Goal: Information Seeking & Learning: Learn about a topic

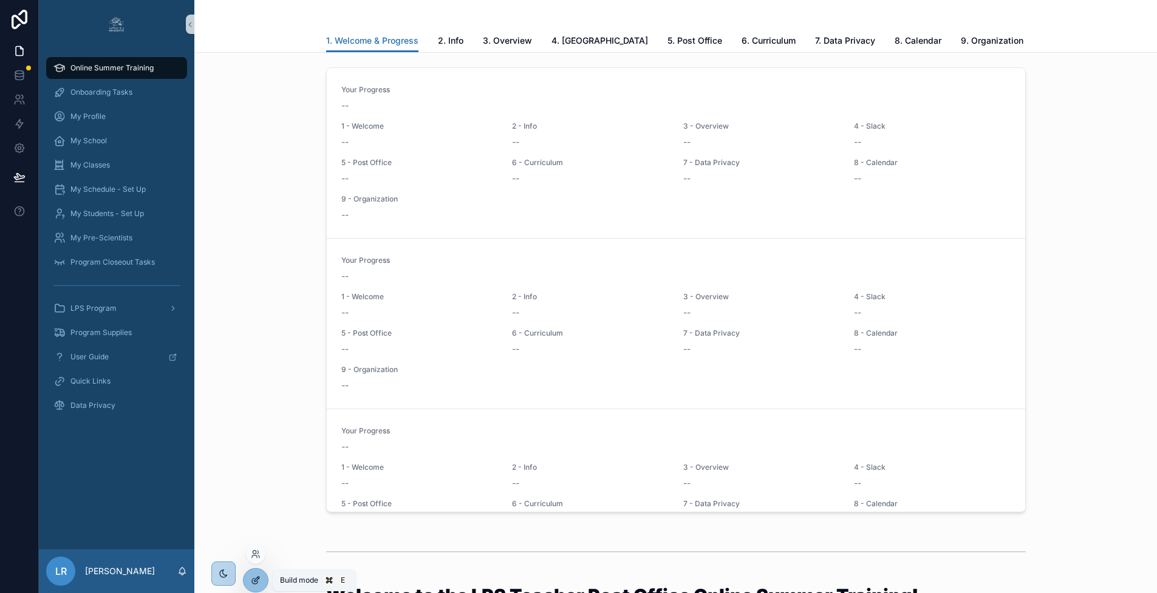
click at [254, 586] on div at bounding box center [256, 580] width 24 height 23
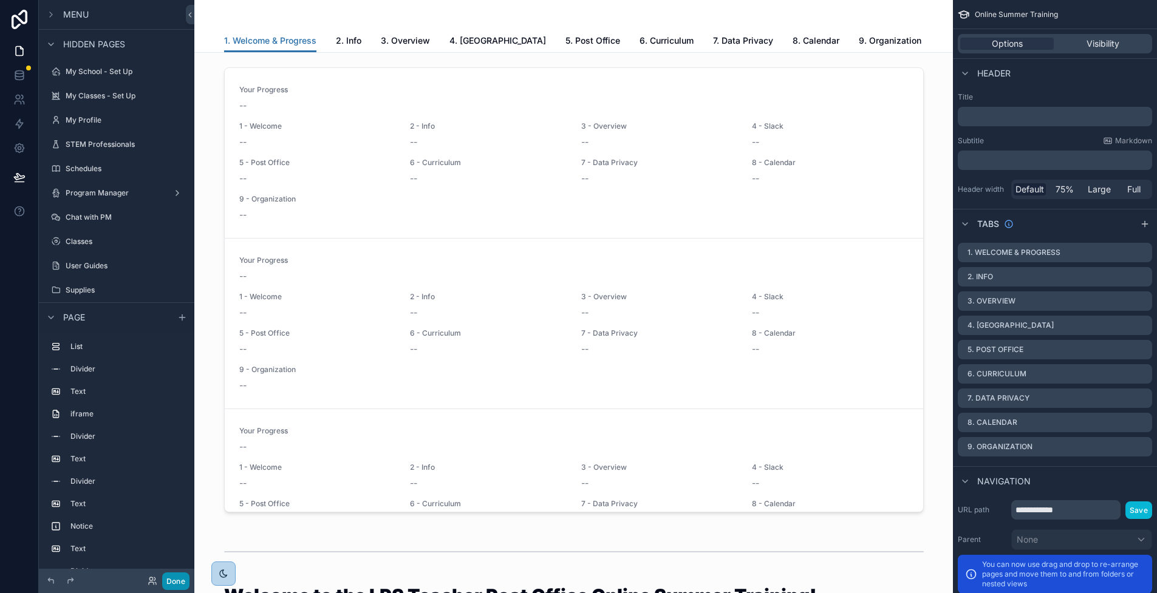
click at [174, 579] on button "Done" at bounding box center [175, 582] width 27 height 18
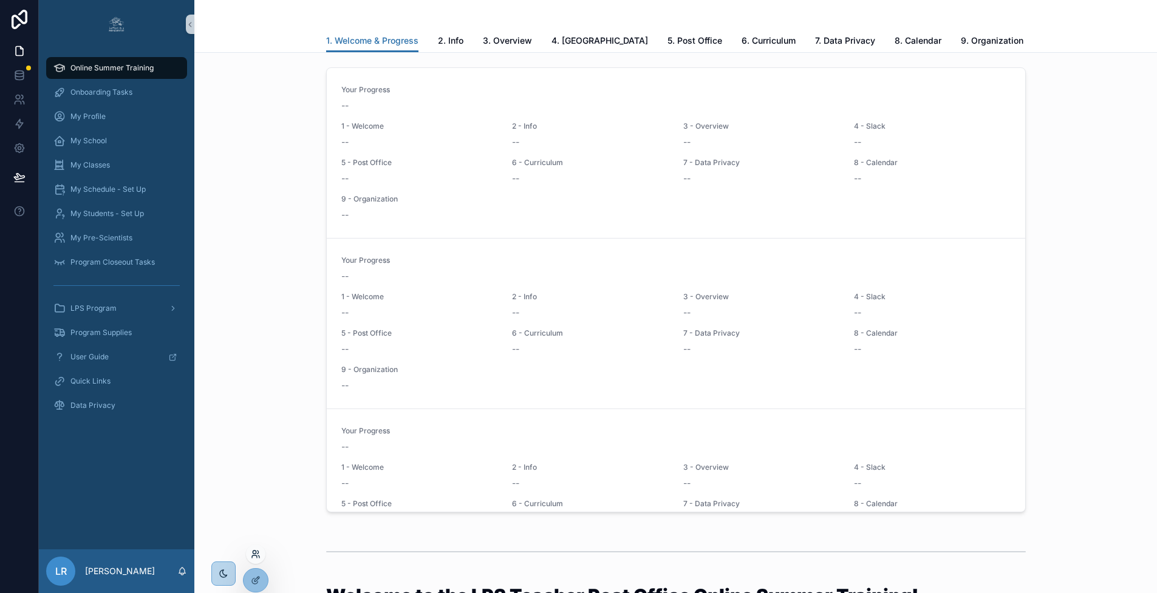
click at [256, 554] on icon at bounding box center [256, 555] width 10 height 10
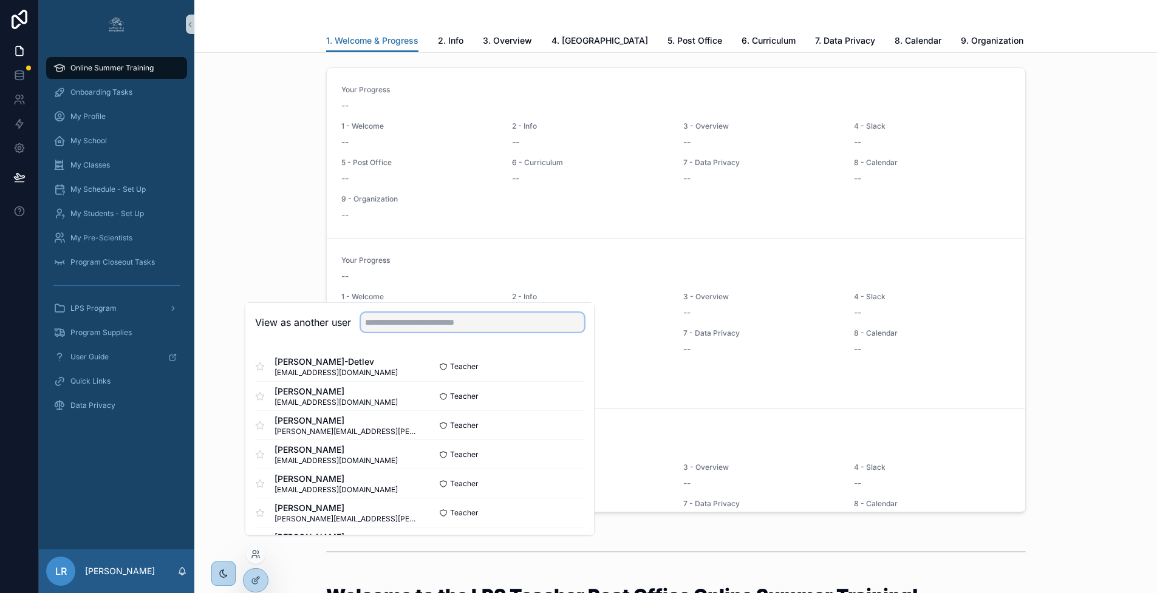
click at [425, 327] on input "text" at bounding box center [473, 322] width 224 height 19
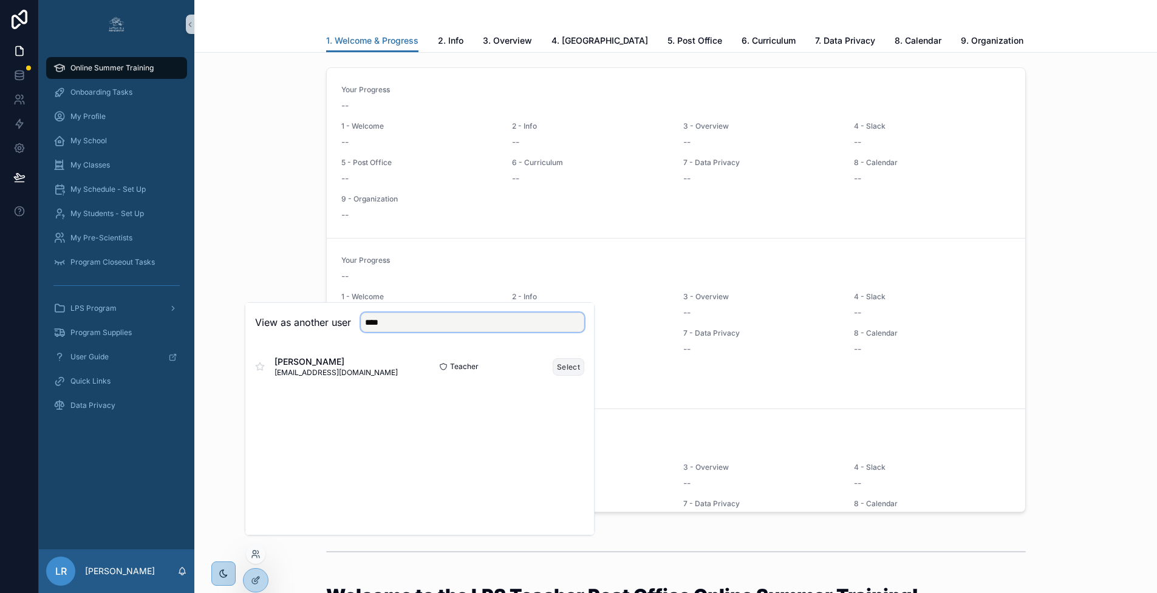
type input "****"
click at [570, 376] on button "Select" at bounding box center [569, 367] width 32 height 18
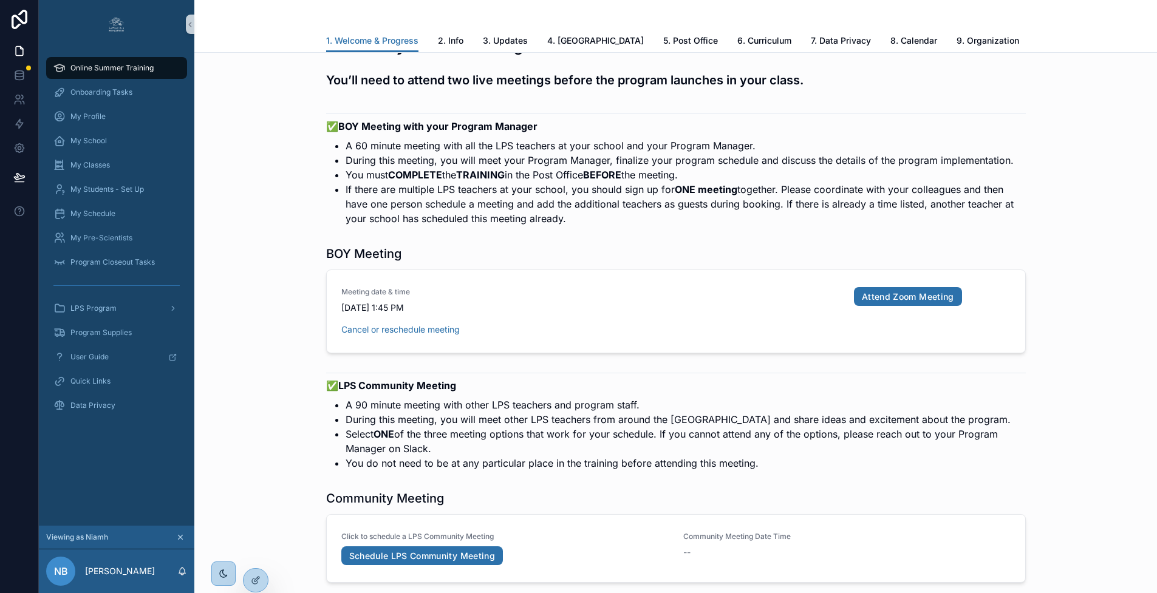
scroll to position [2081, 0]
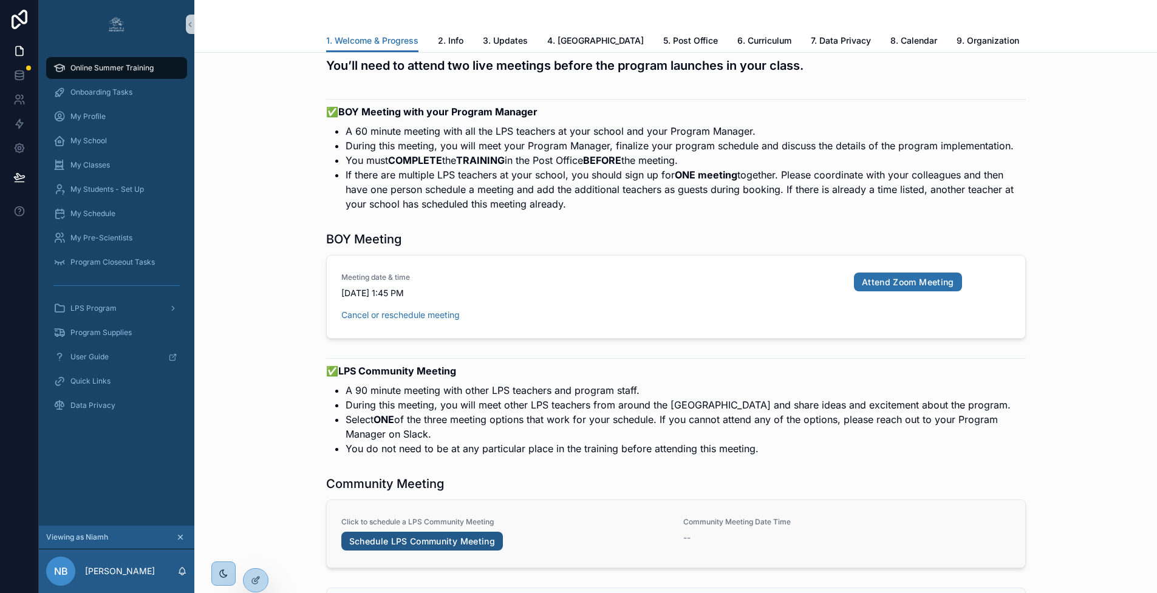
click at [431, 532] on link "Schedule LPS Community Meeting" at bounding box center [422, 541] width 162 height 19
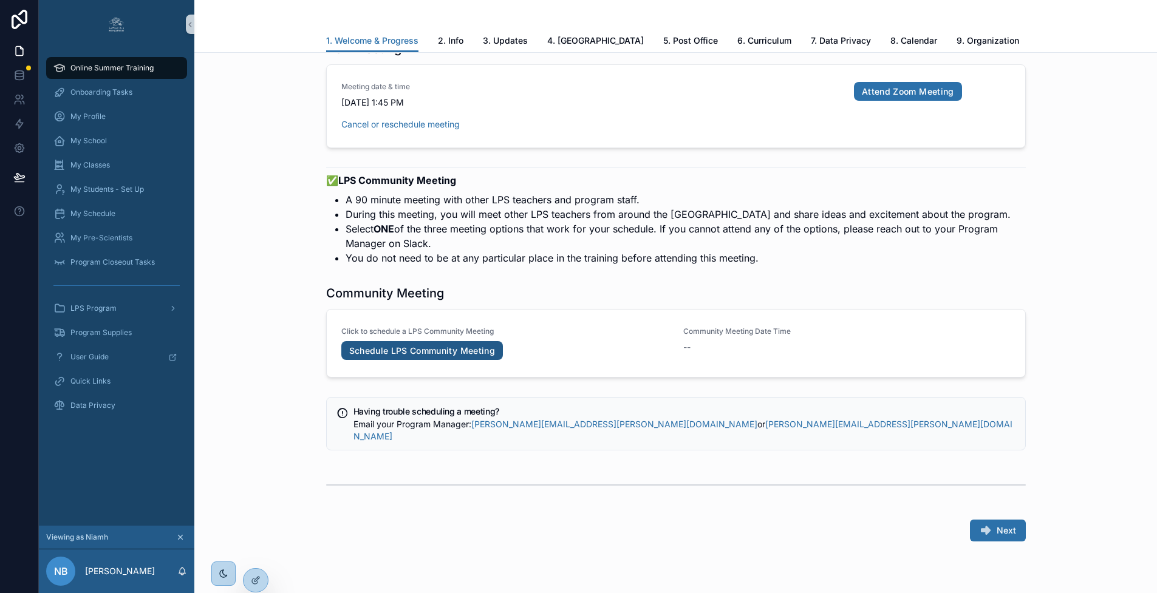
scroll to position [2279, 0]
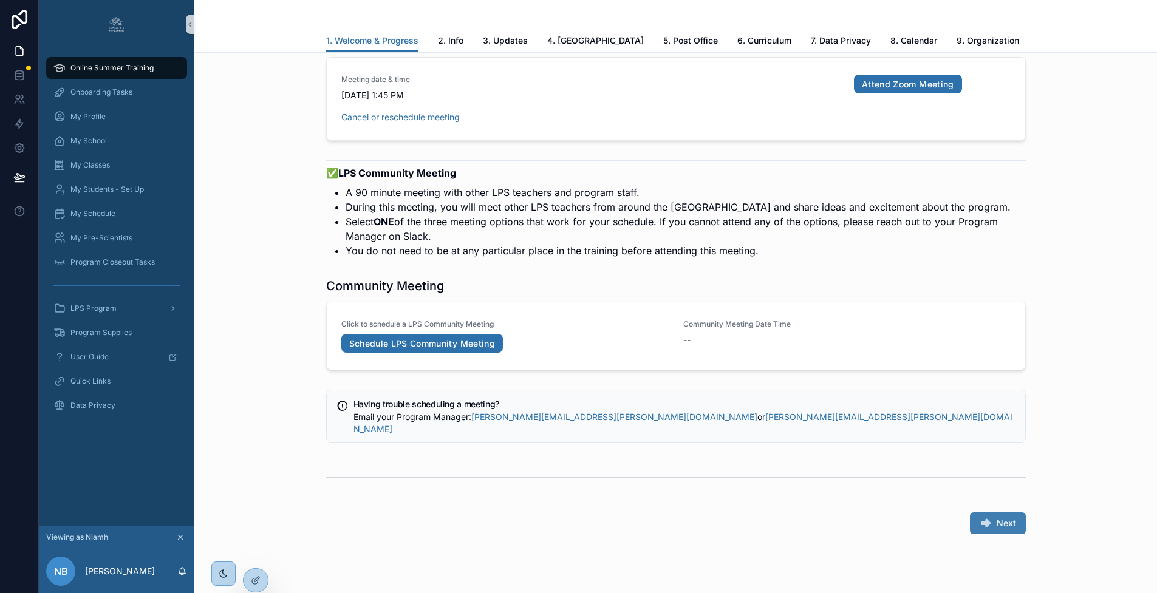
click at [994, 513] on button "Next" at bounding box center [998, 524] width 56 height 22
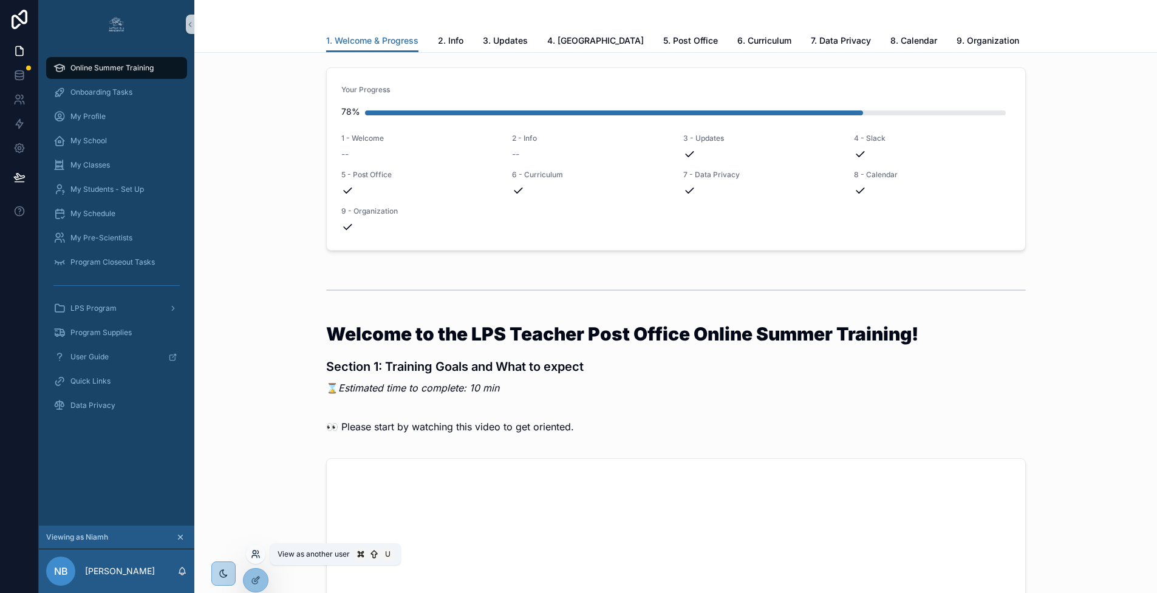
click at [259, 556] on icon at bounding box center [258, 557] width 1 height 2
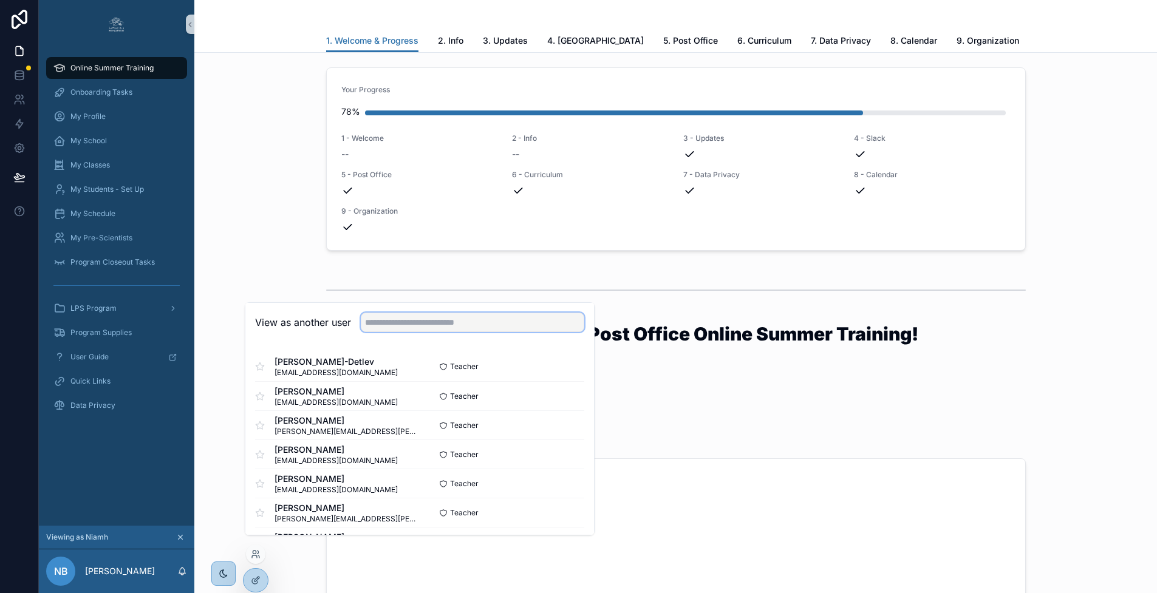
click at [404, 329] on input "text" at bounding box center [473, 322] width 224 height 19
type input "***"
click at [565, 405] on button "Select" at bounding box center [569, 397] width 32 height 18
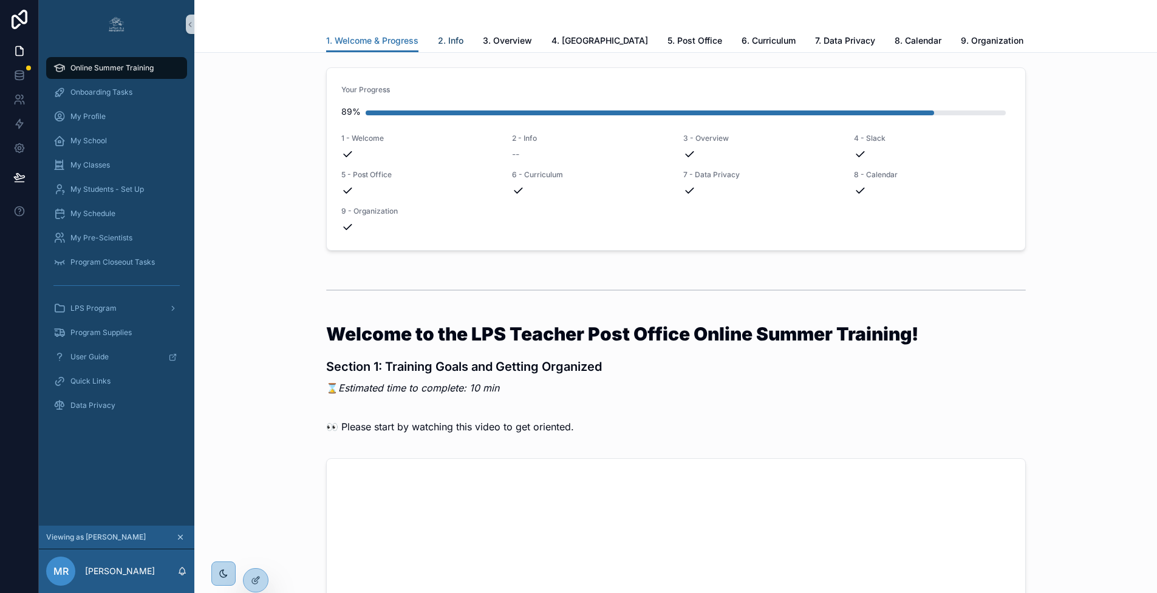
click at [459, 44] on span "2. Info" at bounding box center [451, 41] width 26 height 12
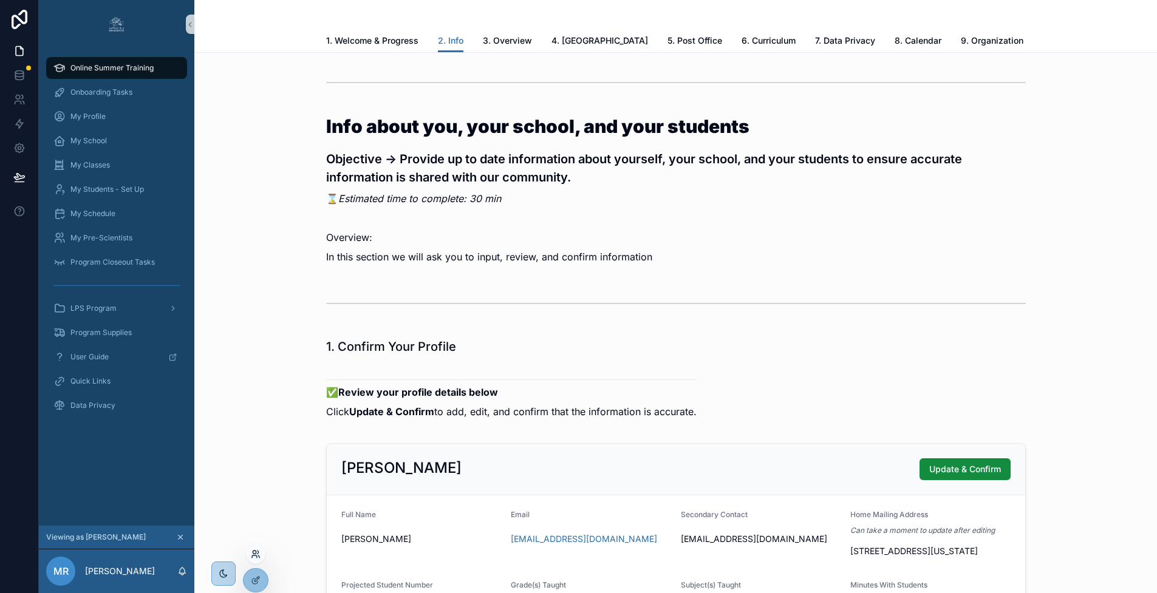
click at [258, 552] on icon at bounding box center [258, 552] width 1 height 3
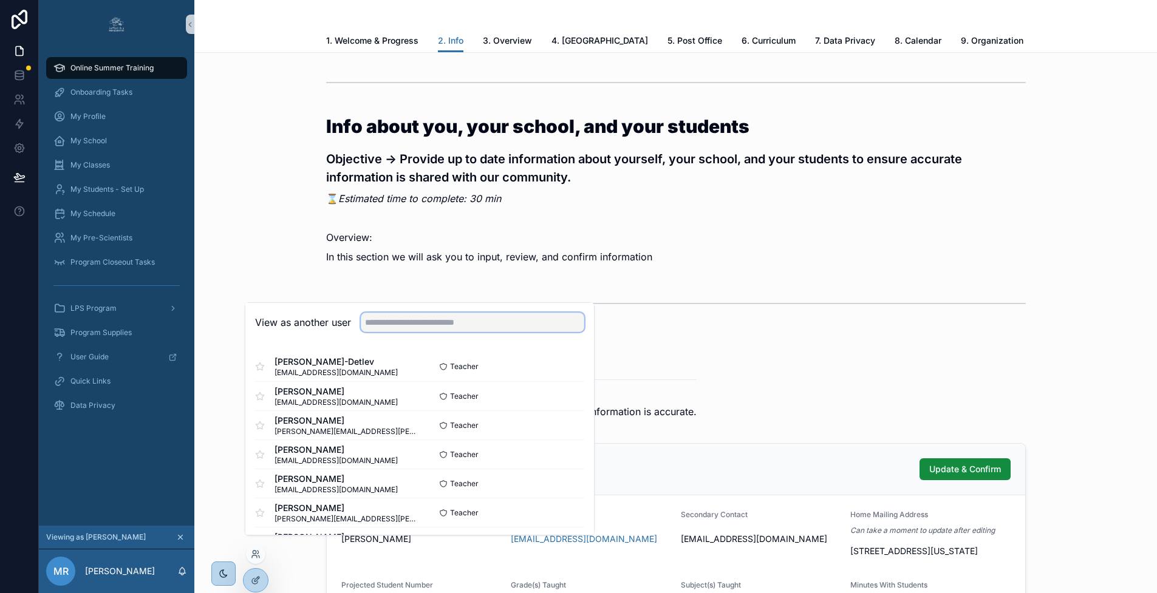
click at [436, 332] on input "text" at bounding box center [473, 322] width 224 height 19
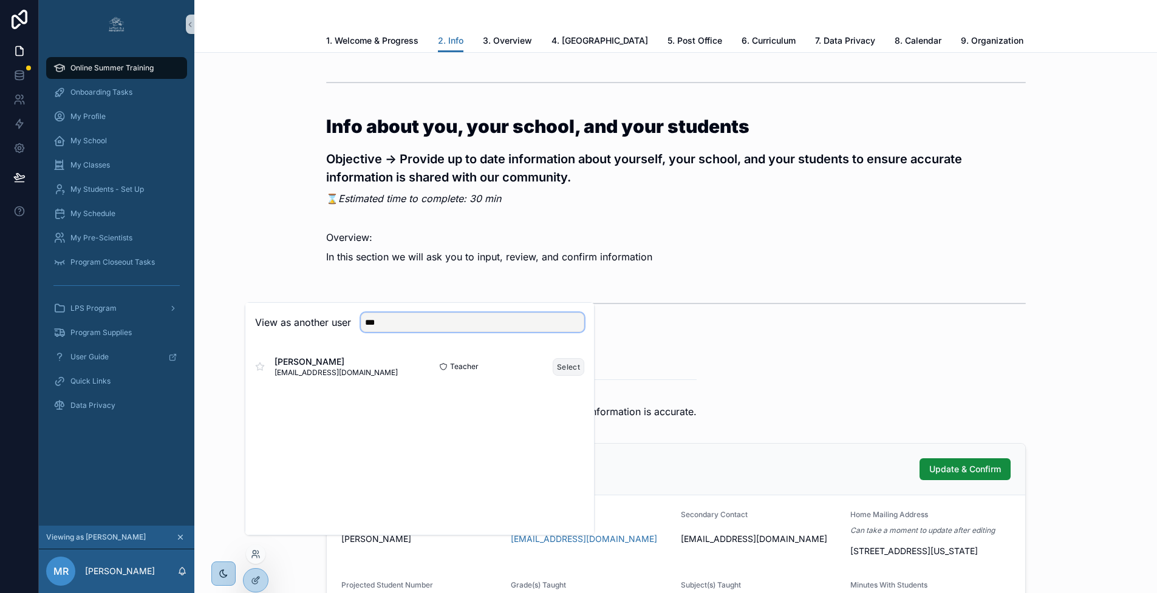
type input "***"
click at [561, 376] on button "Select" at bounding box center [569, 367] width 32 height 18
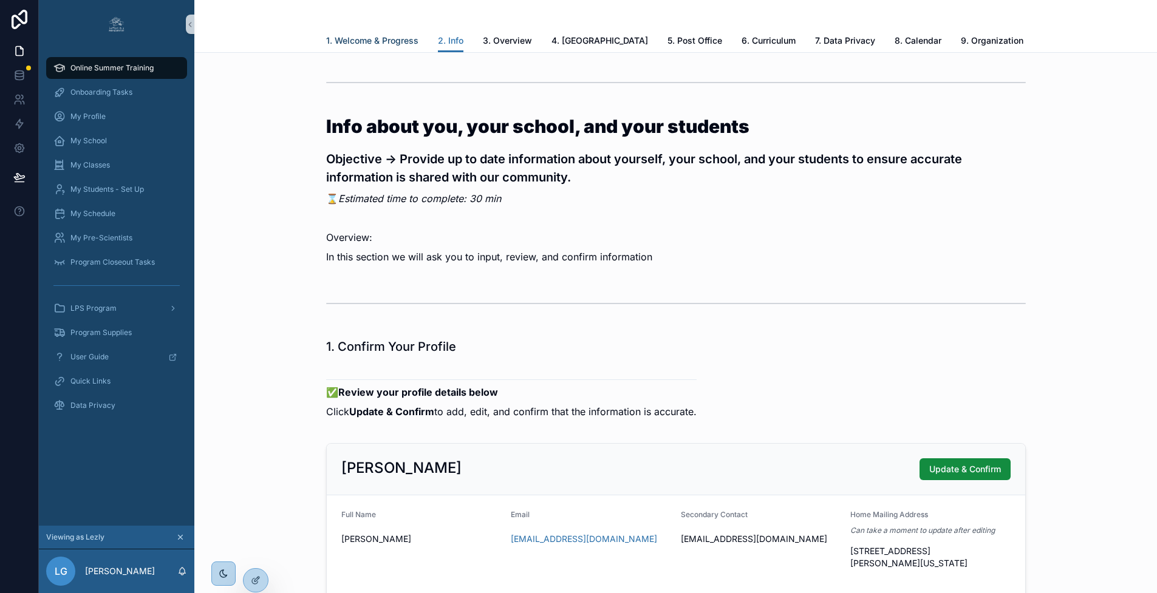
click at [372, 37] on span "1. Welcome & Progress" at bounding box center [372, 41] width 92 height 12
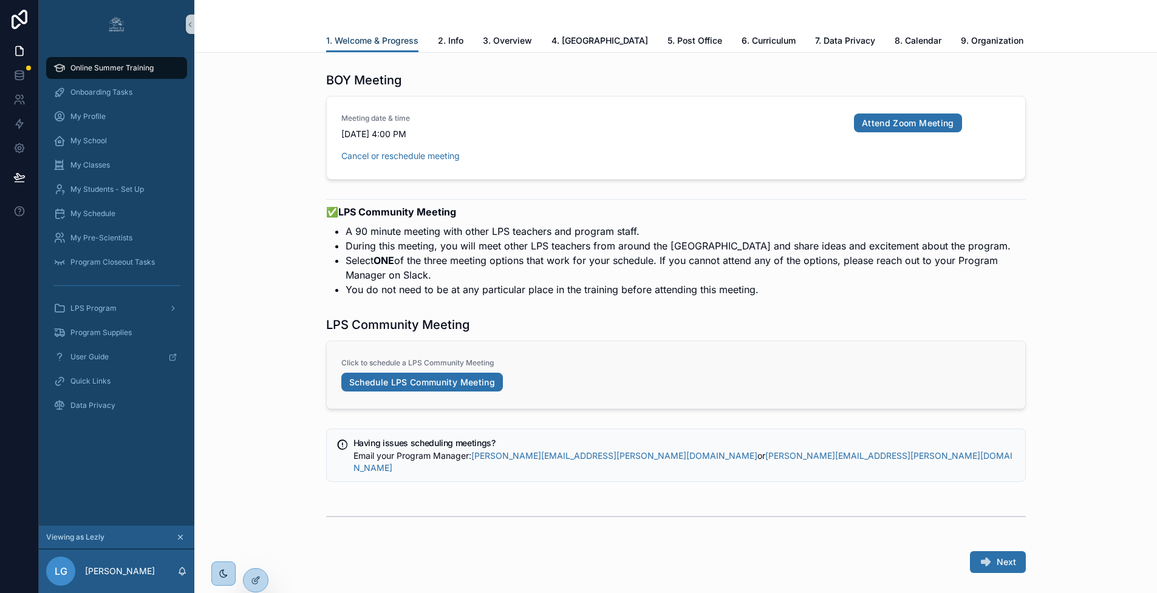
scroll to position [2314, 0]
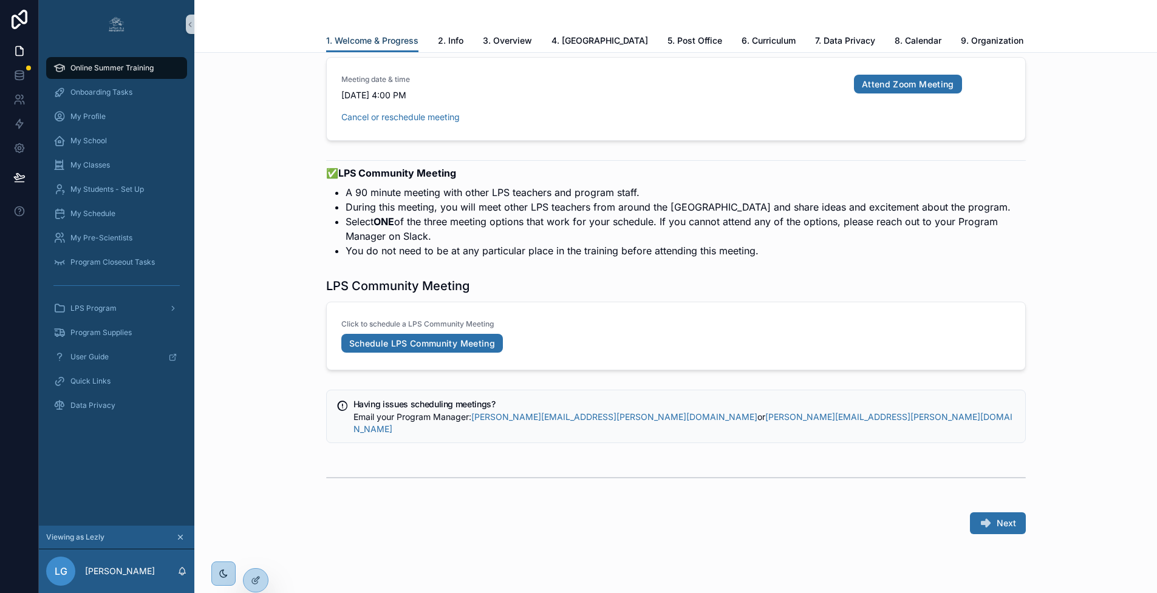
scroll to position [1681, 0]
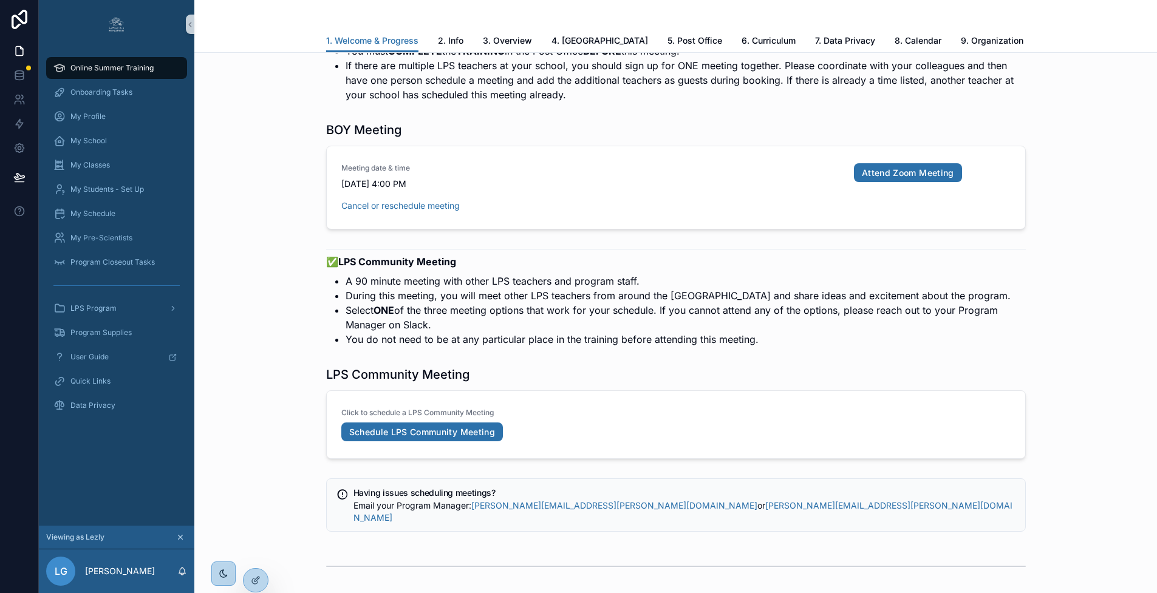
scroll to position [2238, 0]
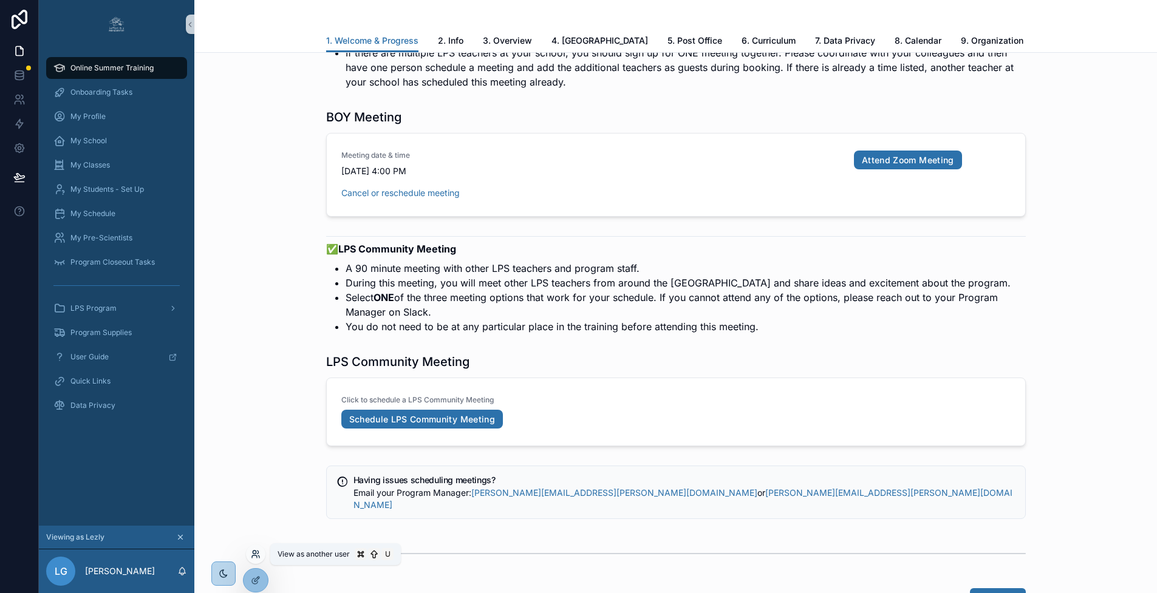
click at [256, 552] on icon at bounding box center [254, 552] width 3 height 3
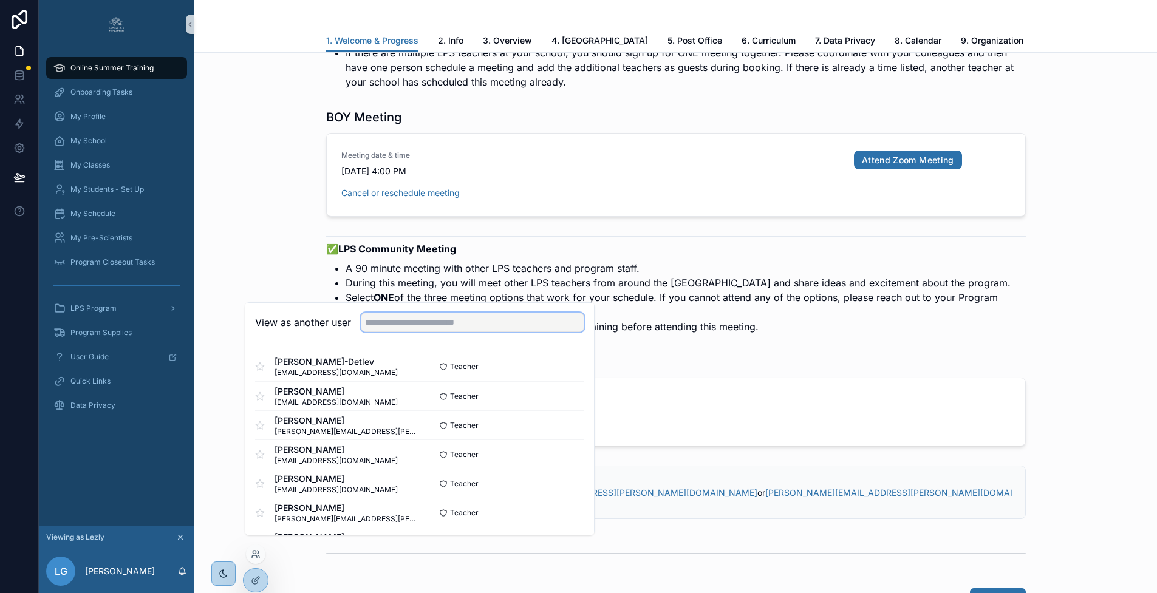
click at [397, 327] on input "text" at bounding box center [473, 322] width 224 height 19
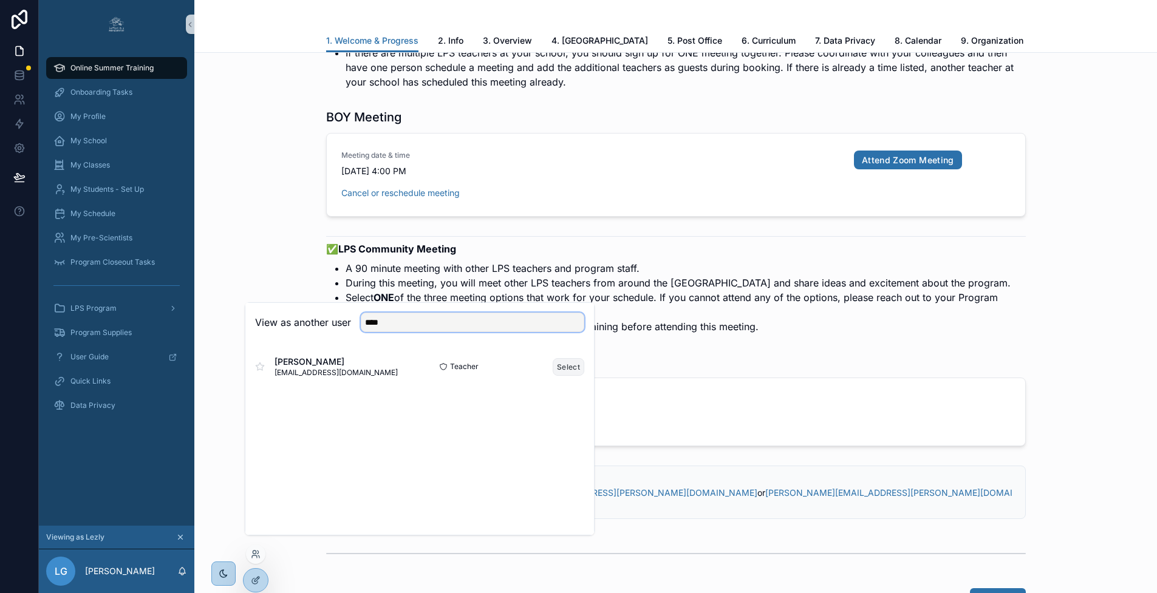
type input "****"
click at [566, 376] on button "Select" at bounding box center [569, 367] width 32 height 18
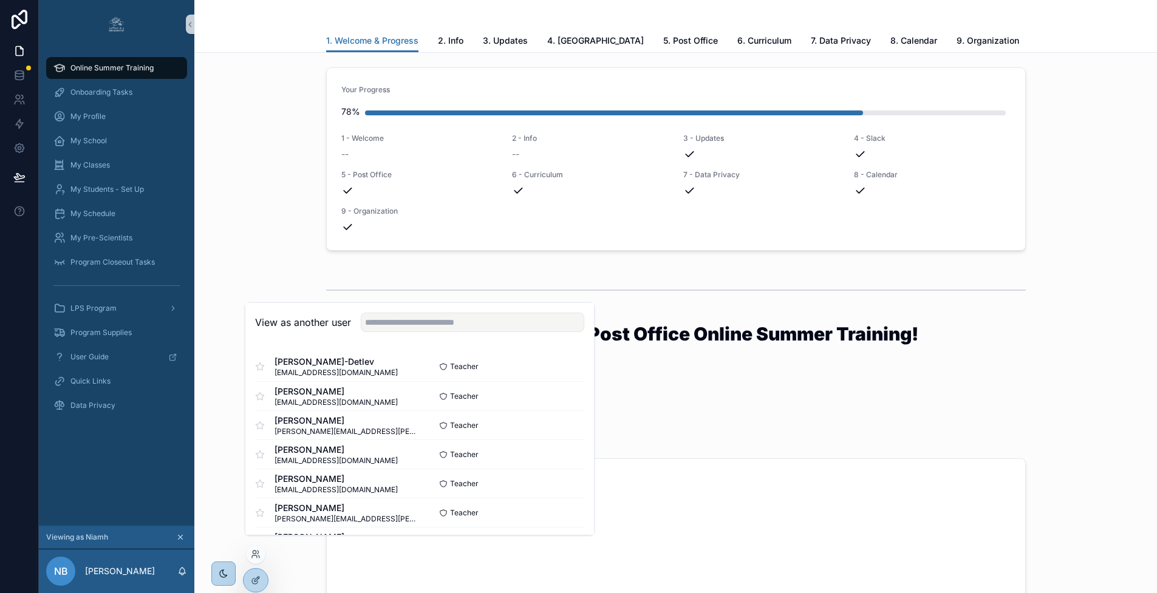
click at [427, 276] on div "scrollable content" at bounding box center [676, 290] width 700 height 30
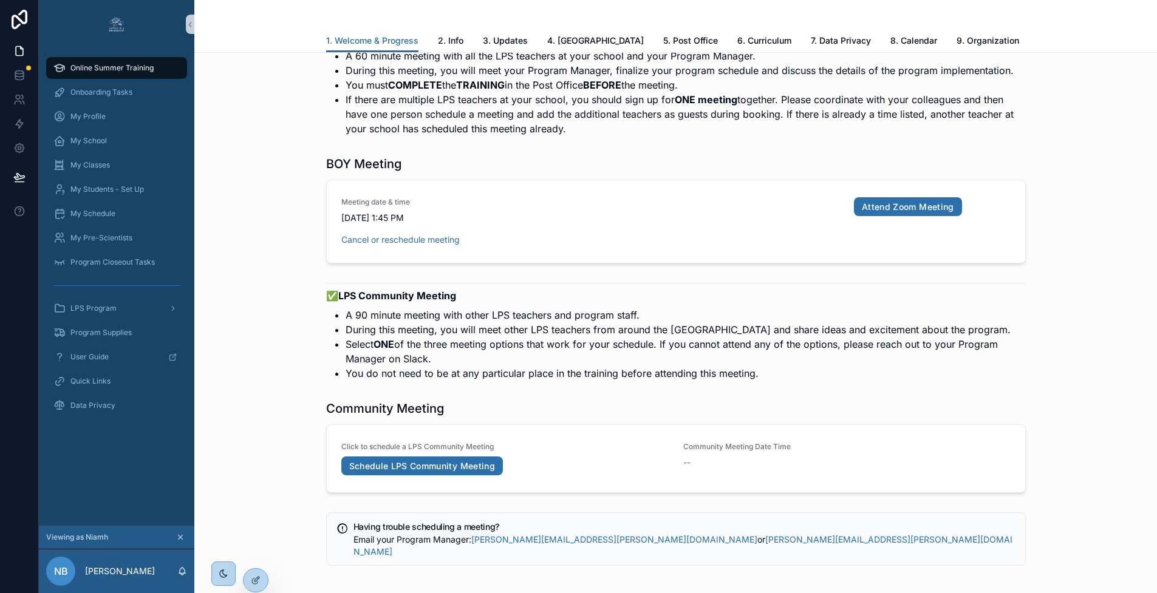
scroll to position [2157, 0]
click at [468, 456] on link "Schedule LPS Community Meeting" at bounding box center [422, 465] width 162 height 19
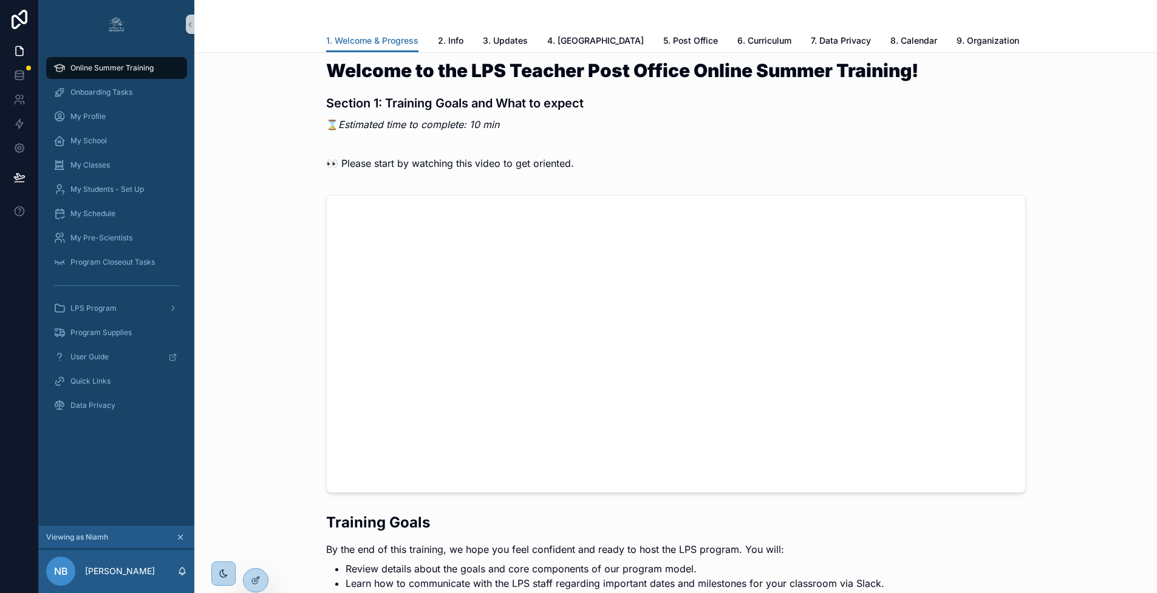
scroll to position [0, 0]
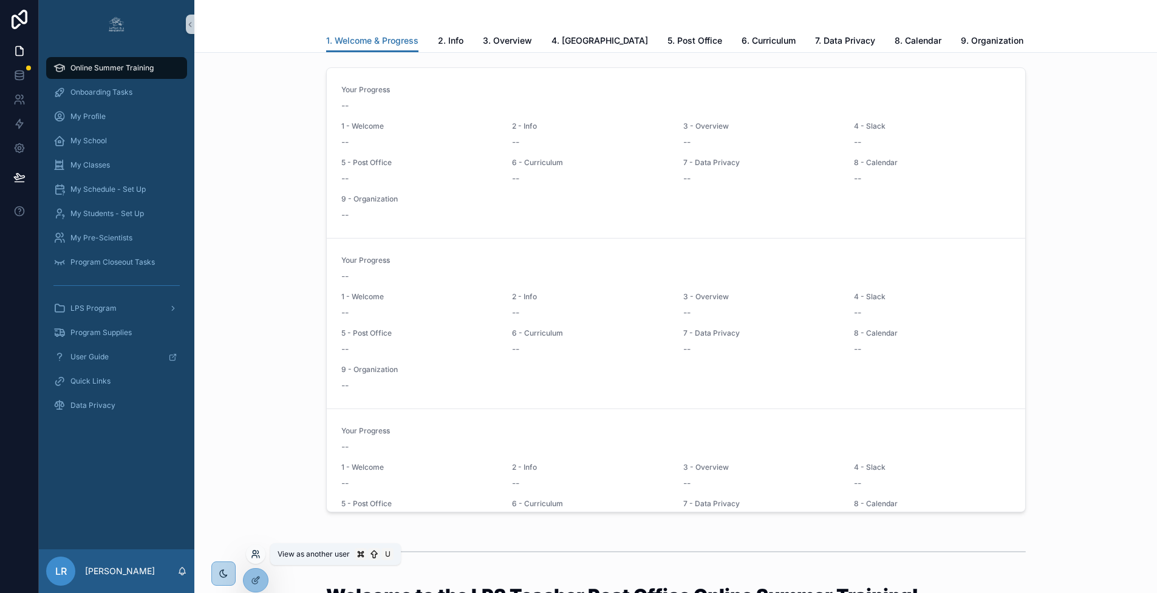
click at [256, 554] on icon at bounding box center [256, 555] width 10 height 10
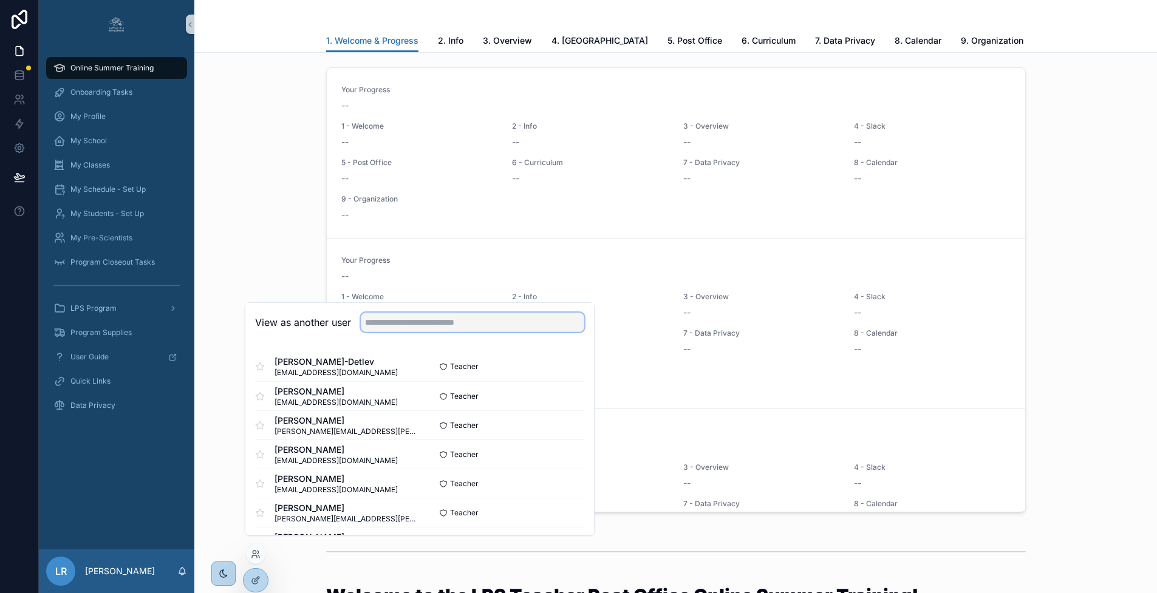
click at [446, 332] on input "text" at bounding box center [473, 322] width 224 height 19
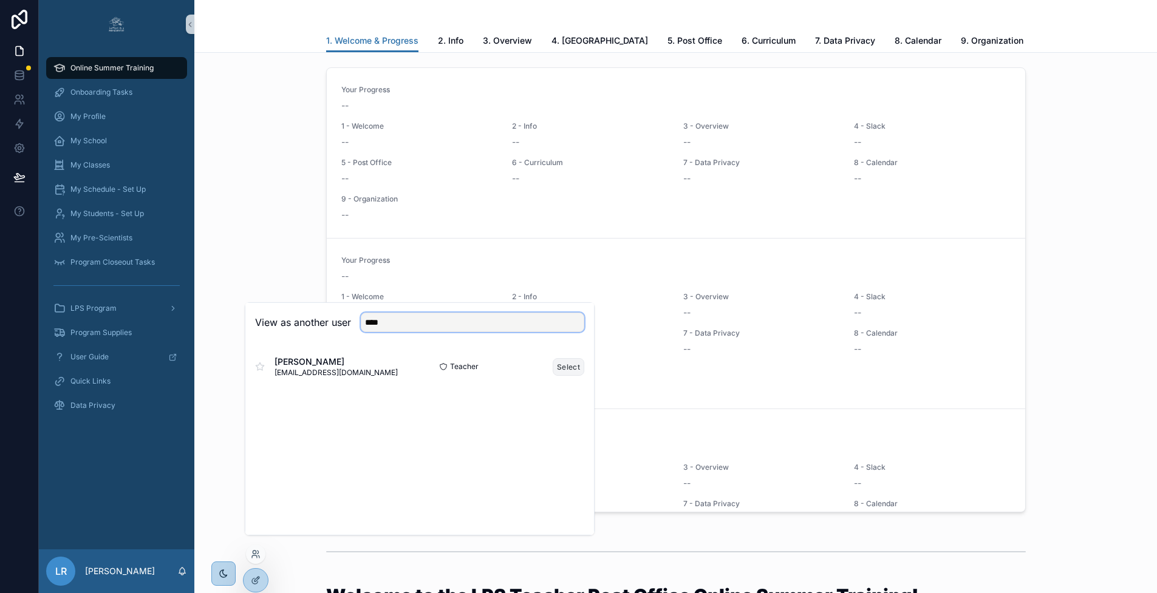
type input "****"
click at [575, 376] on button "Select" at bounding box center [569, 367] width 32 height 18
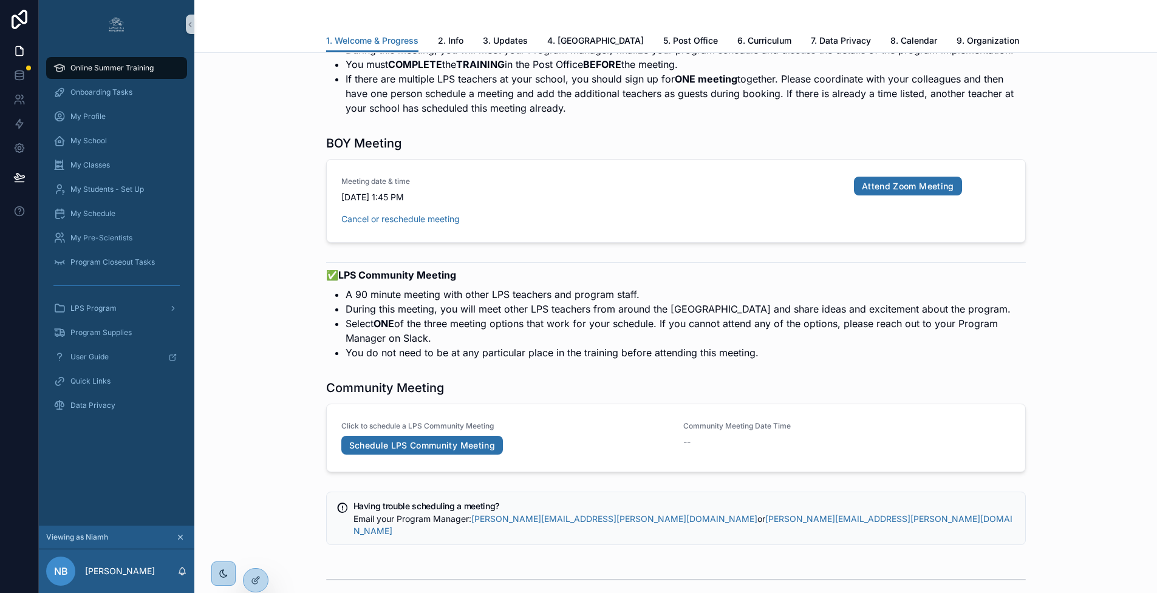
scroll to position [2178, 0]
click at [479, 436] on link "Schedule LPS Community Meeting" at bounding box center [422, 445] width 162 height 19
click at [256, 558] on icon at bounding box center [256, 555] width 10 height 10
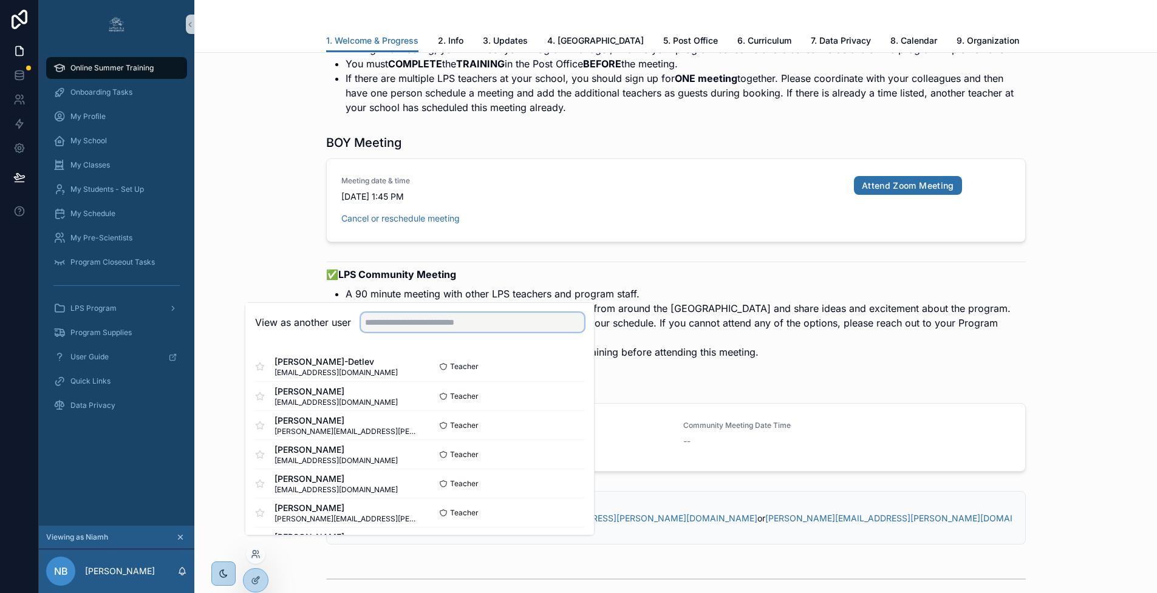
click at [387, 332] on input "text" at bounding box center [473, 322] width 224 height 19
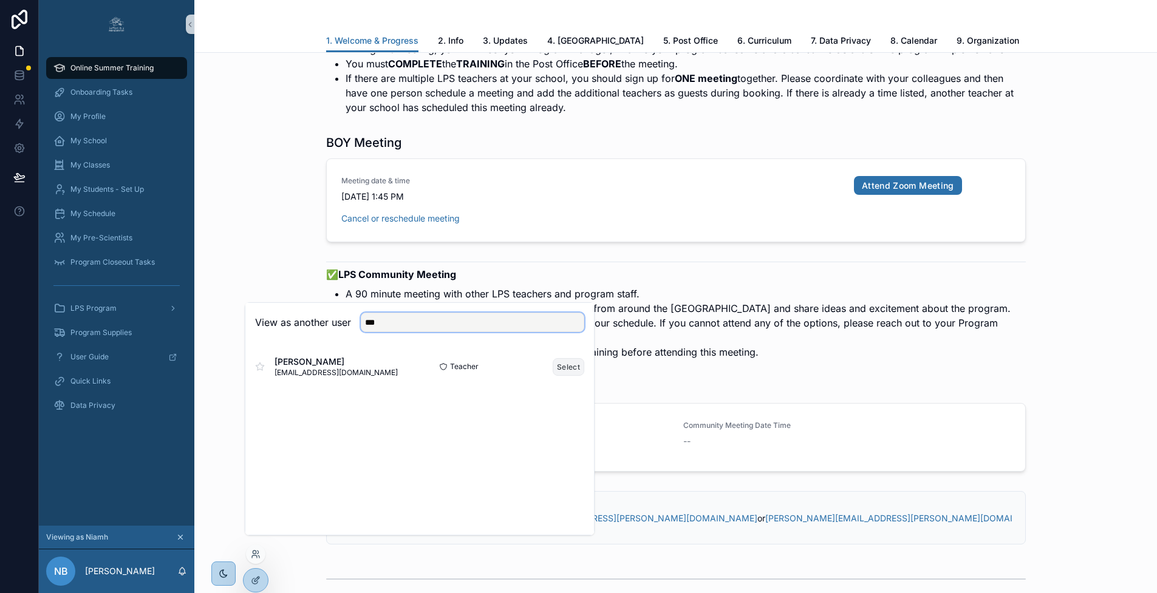
type input "***"
click at [572, 375] on button "Select" at bounding box center [569, 367] width 32 height 18
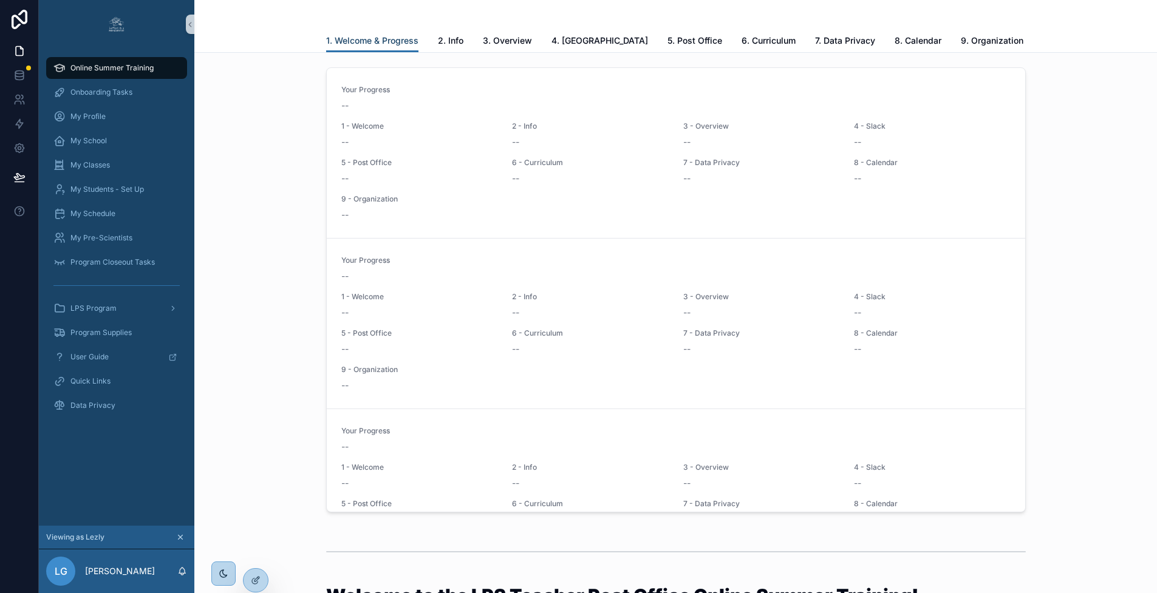
click at [374, 39] on span "1. Welcome & Progress" at bounding box center [372, 41] width 92 height 12
click at [1039, 269] on div "Your Progress -- 1 - Welcome -- 2 - Info -- 3 - Overview -- 4 - Slack -- 5 - Po…" at bounding box center [675, 293] width 943 height 460
click at [1060, 261] on div "Your Progress -- 1 - Welcome -- 2 - Info -- 3 - Overview -- 4 - Slack -- 5 - Po…" at bounding box center [675, 293] width 943 height 460
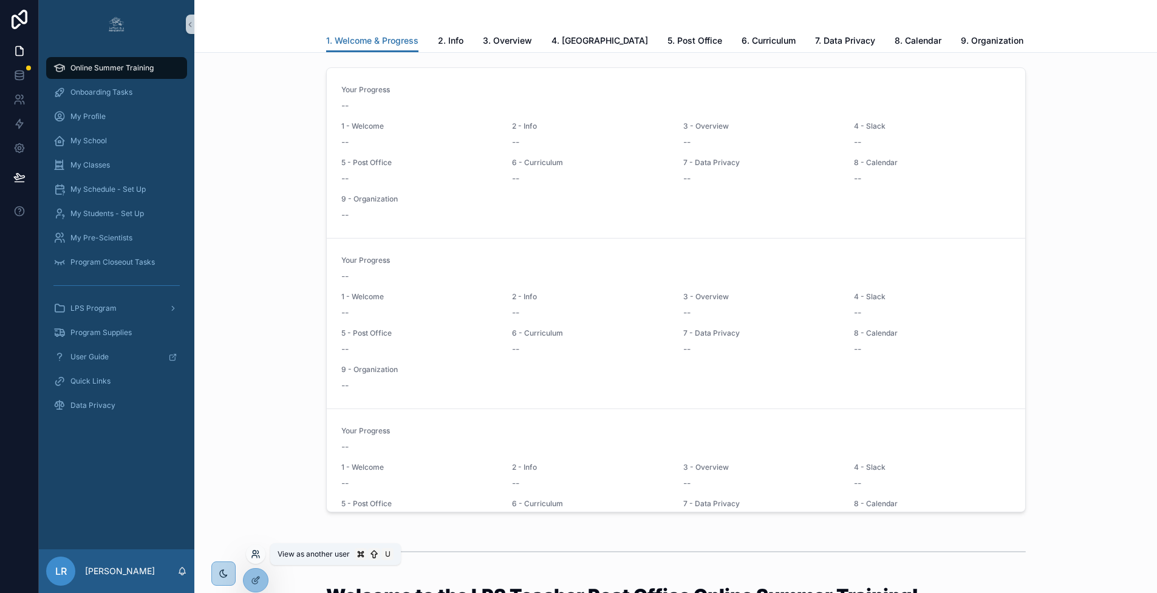
click at [255, 556] on icon at bounding box center [256, 555] width 10 height 10
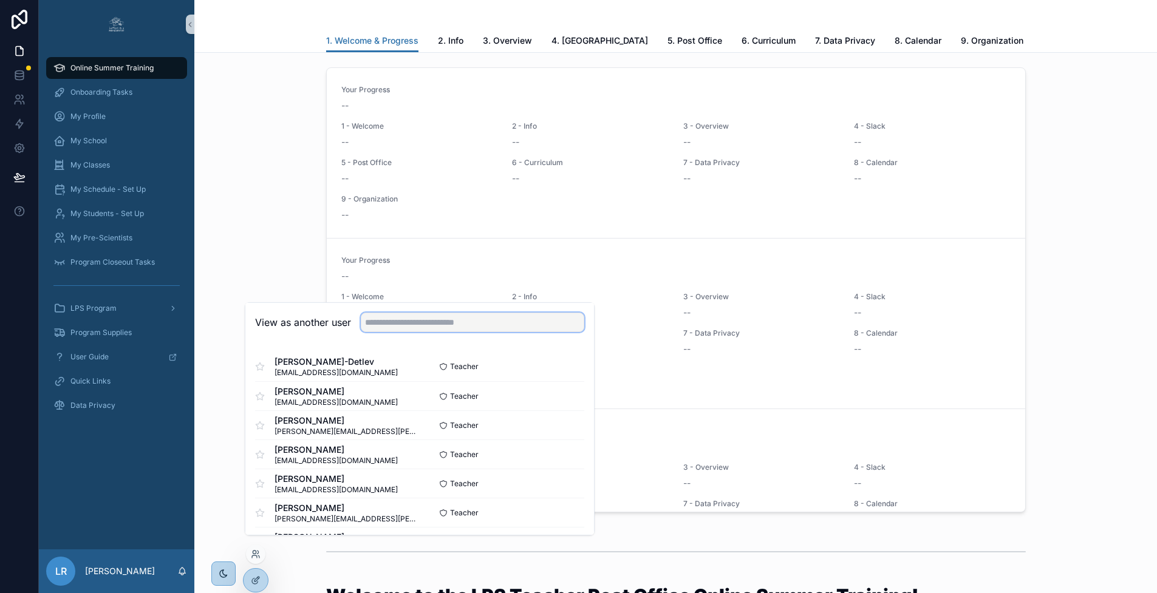
click at [395, 332] on input "text" at bounding box center [473, 322] width 224 height 19
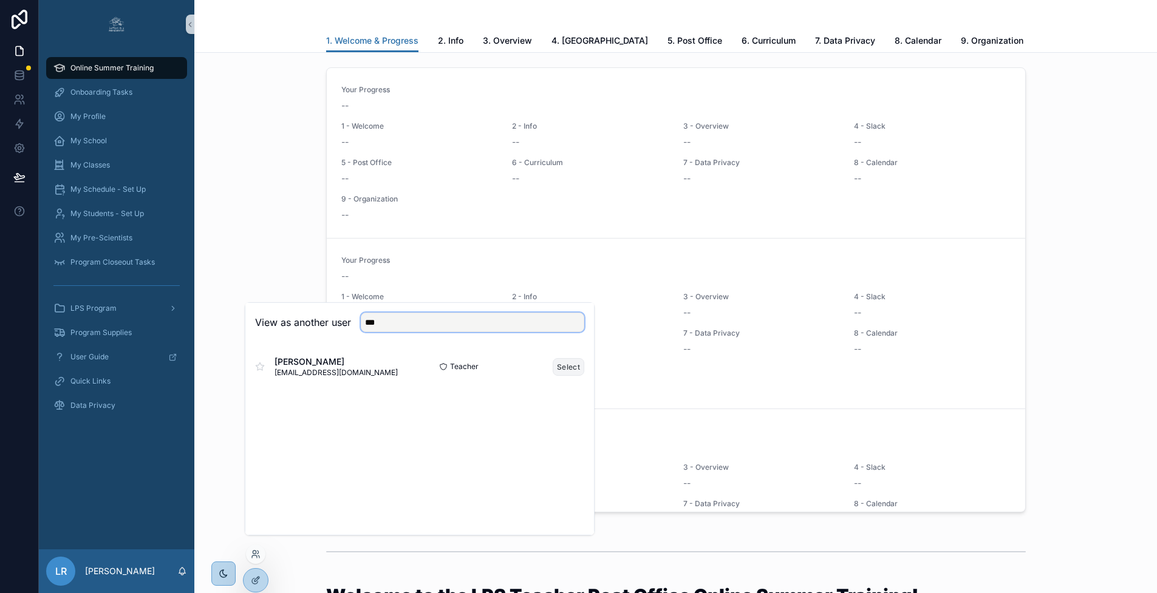
type input "***"
click at [569, 376] on button "Select" at bounding box center [569, 367] width 32 height 18
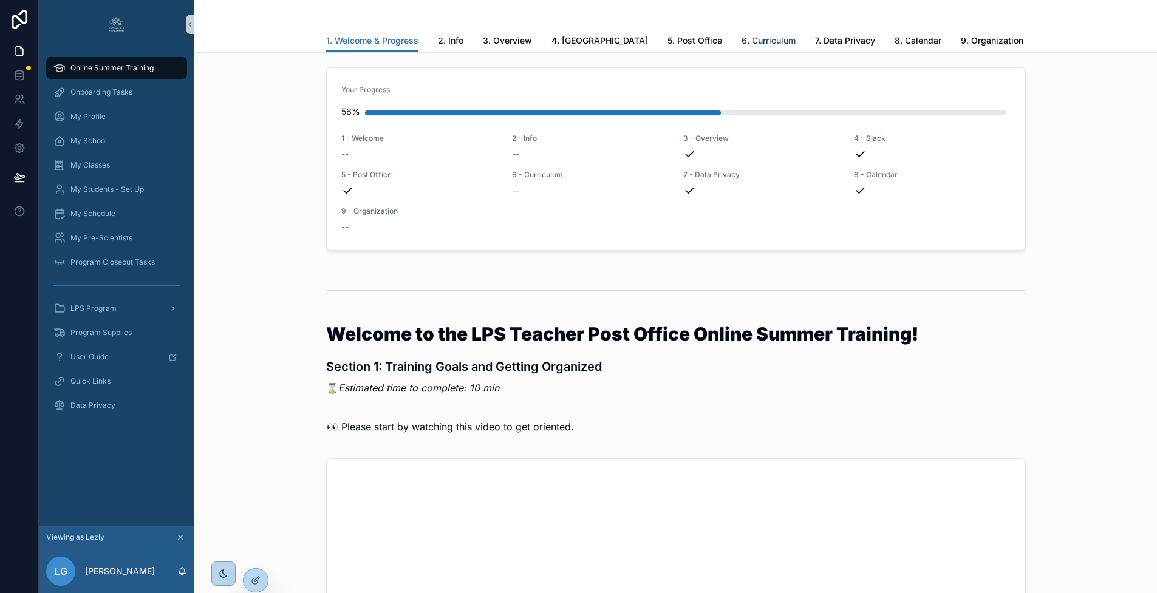
click at [742, 41] on span "6. Curriculum" at bounding box center [769, 41] width 54 height 12
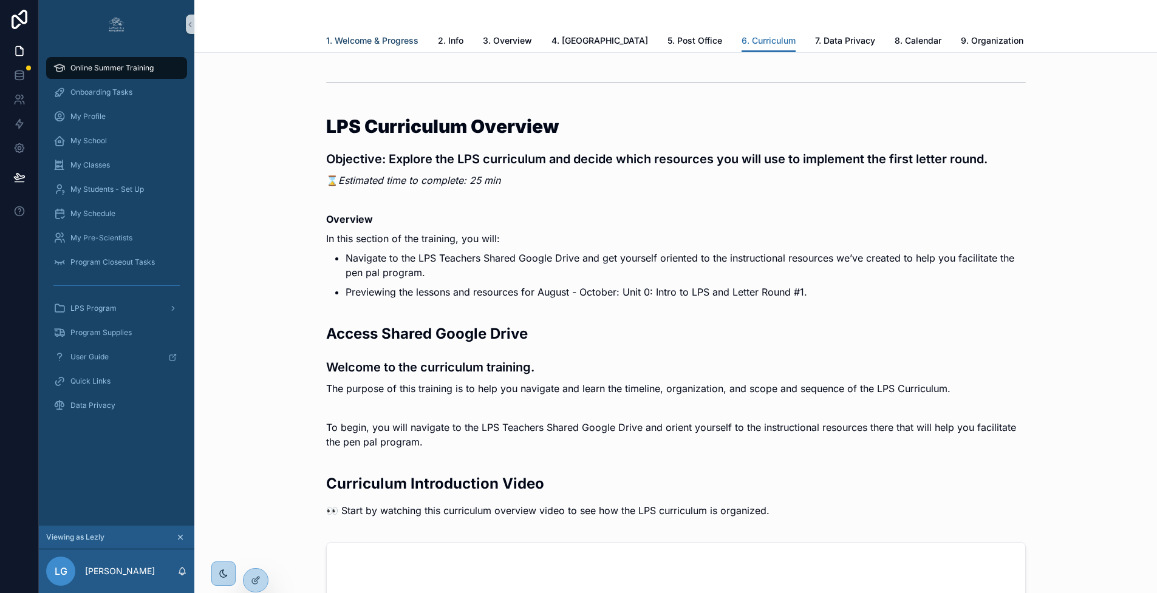
click at [361, 39] on span "1. Welcome & Progress" at bounding box center [372, 41] width 92 height 12
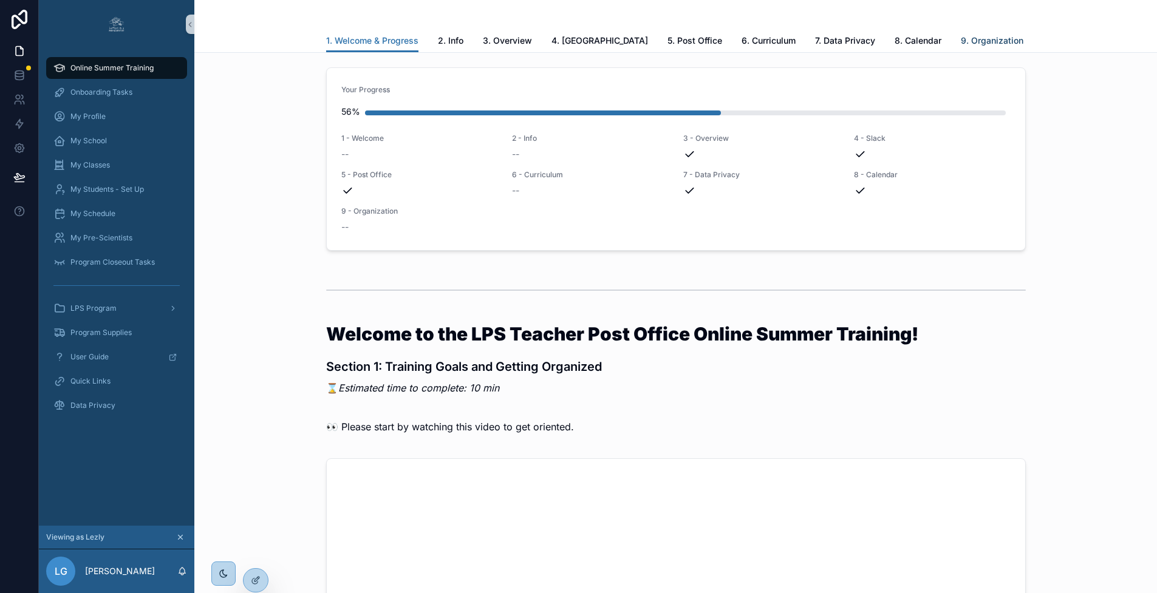
click at [961, 36] on span "9. Organization" at bounding box center [992, 41] width 63 height 12
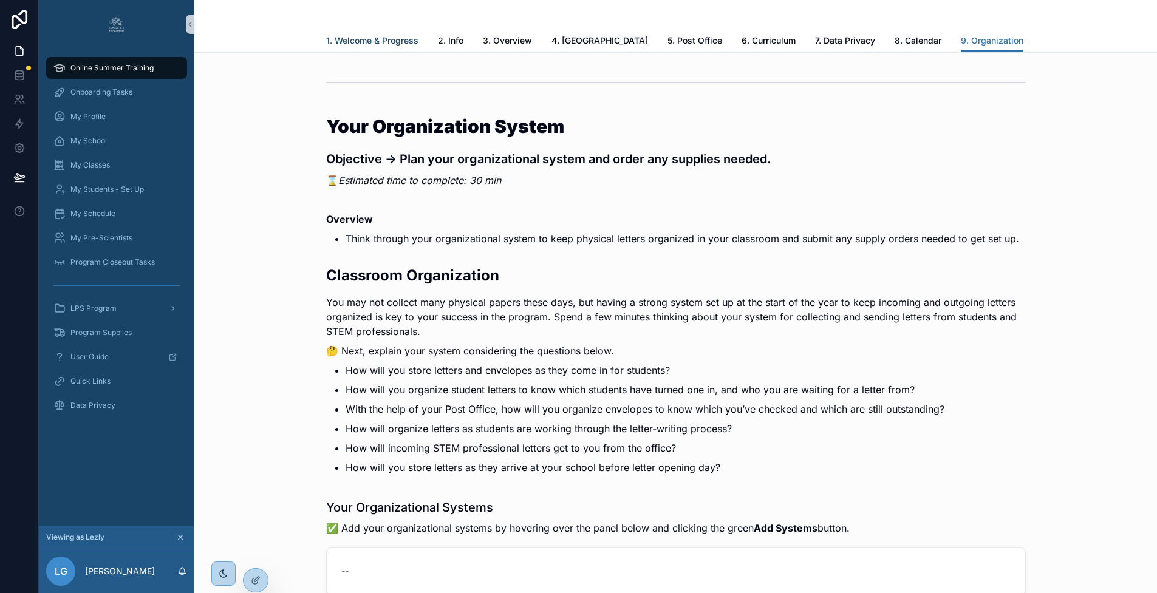
click at [384, 36] on span "1. Welcome & Progress" at bounding box center [372, 41] width 92 height 12
